Goal: Navigation & Orientation: Find specific page/section

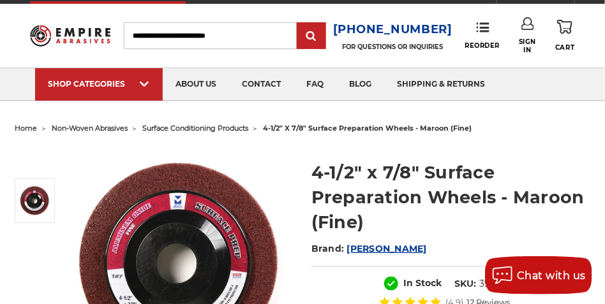
scroll to position [32, 0]
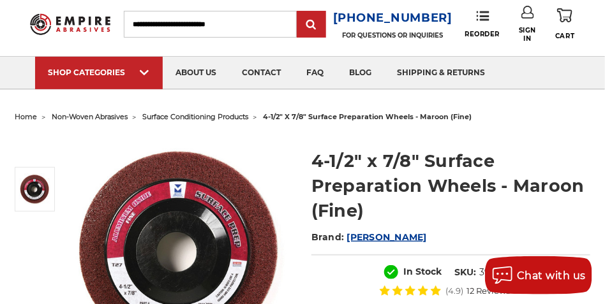
click at [201, 116] on span "surface conditioning products" at bounding box center [195, 116] width 106 height 9
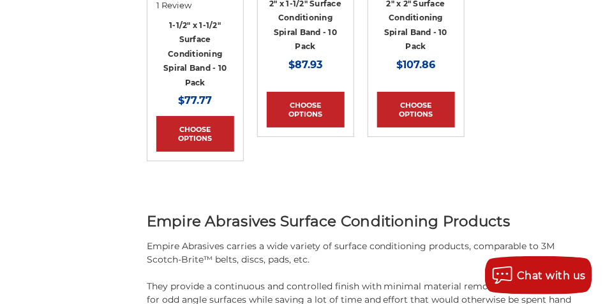
scroll to position [2264, 0]
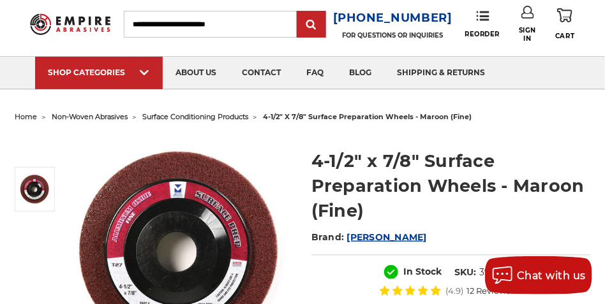
click at [101, 117] on span "non-woven abrasives" at bounding box center [90, 116] width 76 height 9
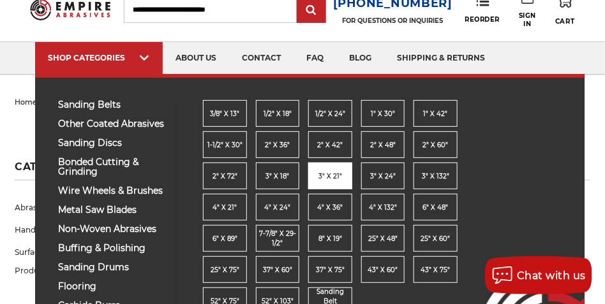
scroll to position [64, 0]
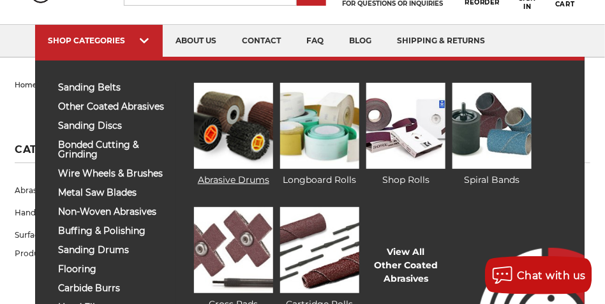
click at [233, 129] on img at bounding box center [233, 126] width 79 height 86
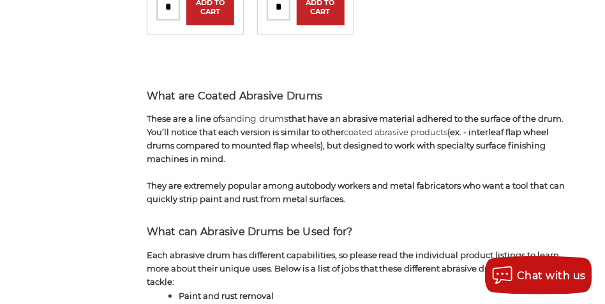
scroll to position [638, 0]
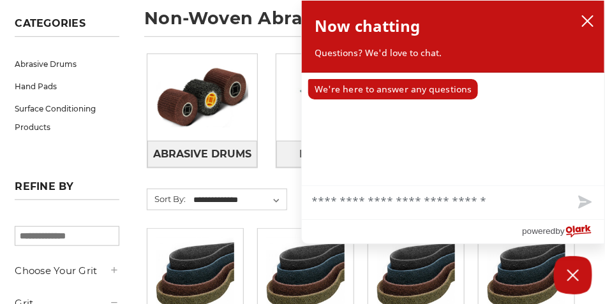
scroll to position [191, 0]
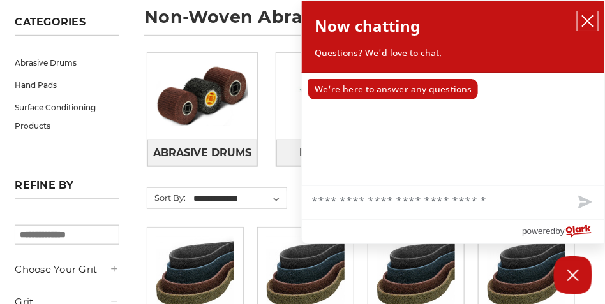
click at [592, 21] on icon "close chatbox" at bounding box center [587, 21] width 13 height 13
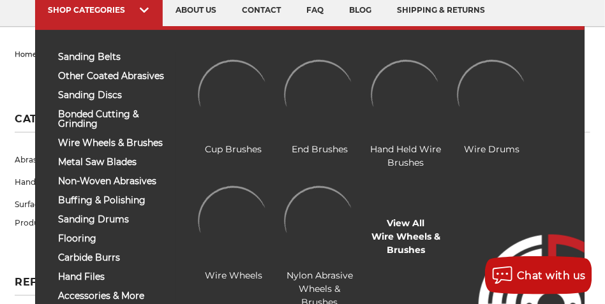
scroll to position [96, 0]
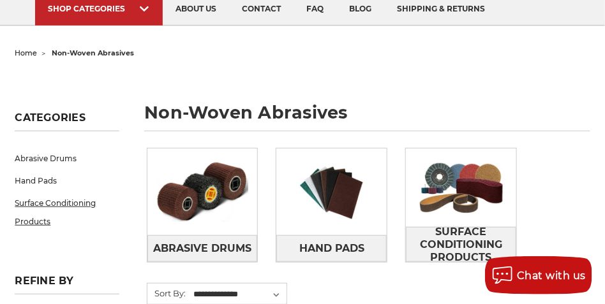
click at [54, 203] on link "Surface Conditioning Products" at bounding box center [67, 212] width 104 height 41
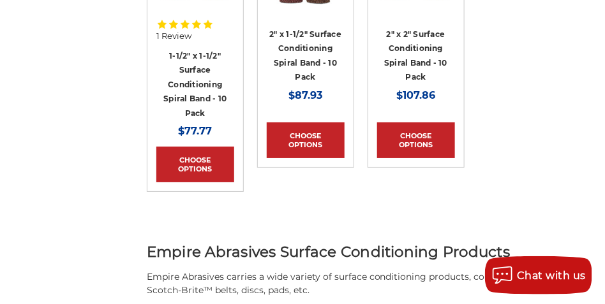
scroll to position [2423, 0]
